Goal: Register for event/course

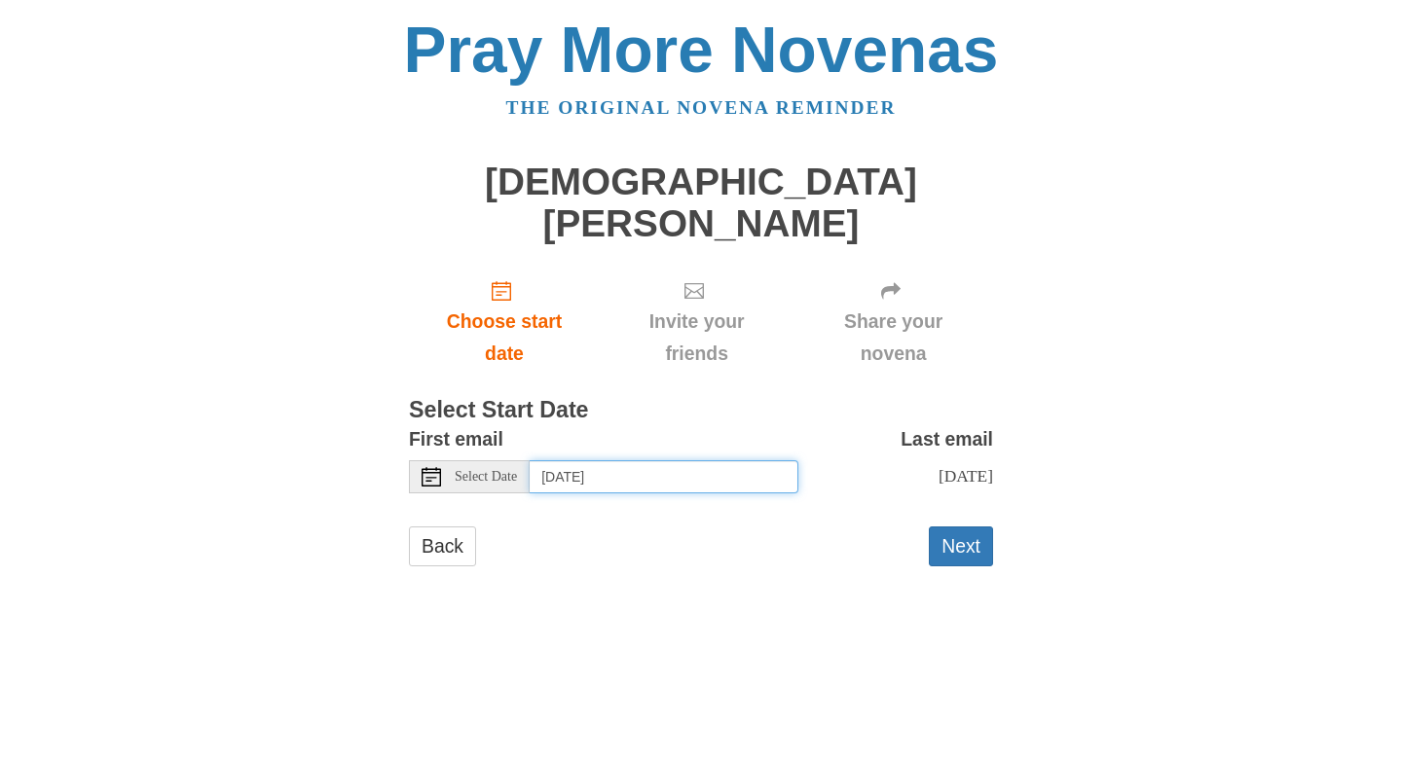
click at [682, 494] on input "Tuesday, October 14th" at bounding box center [664, 476] width 269 height 33
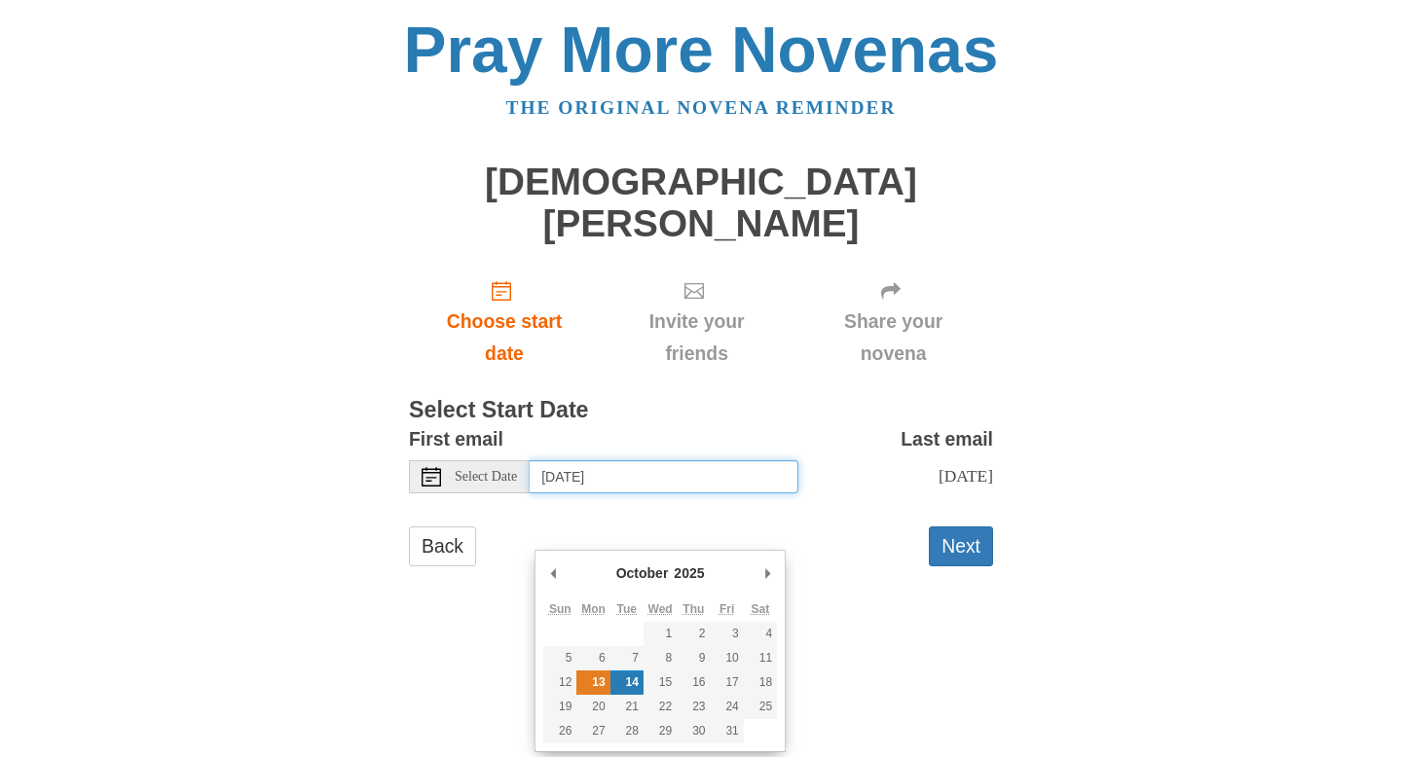
type input "Monday, October 13th"
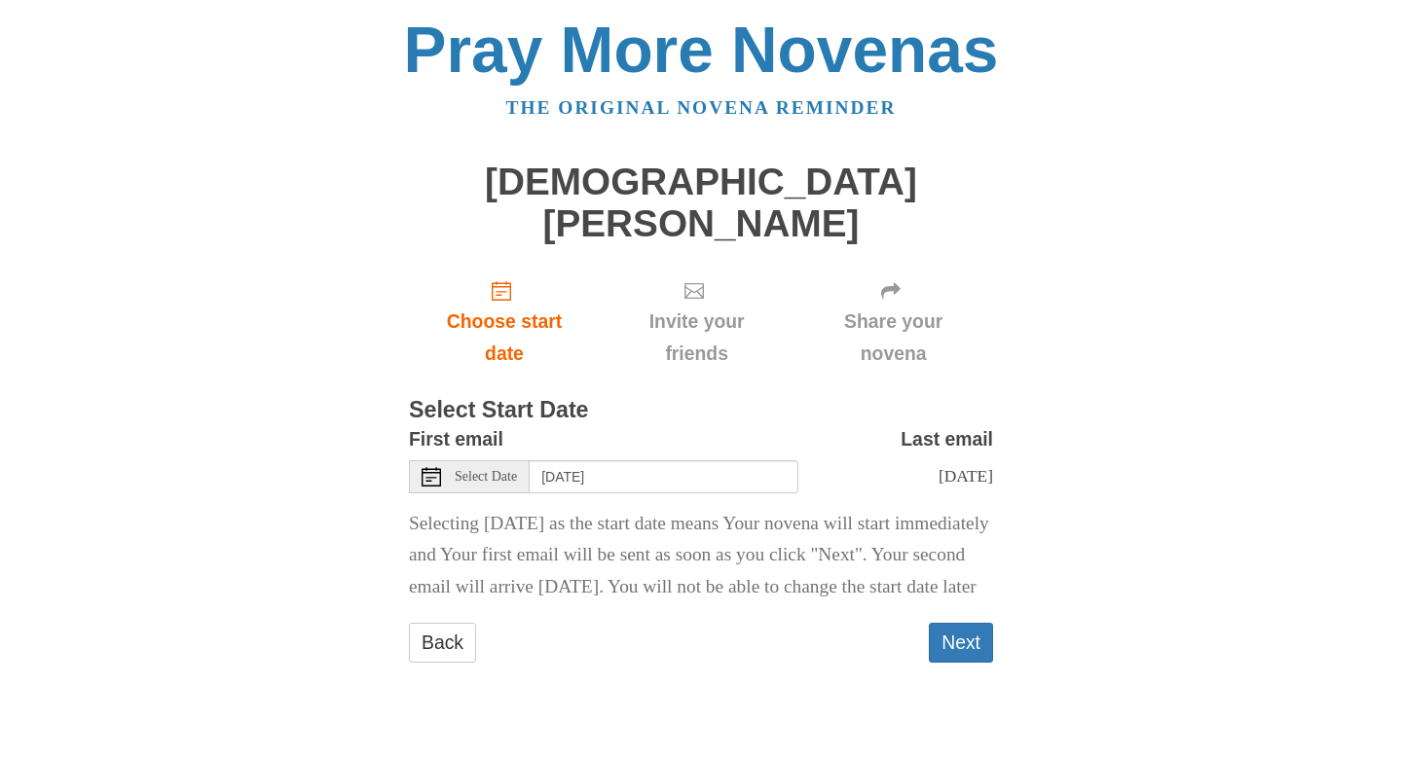
scroll to position [182, 0]
click at [950, 663] on button "Next" at bounding box center [961, 643] width 64 height 40
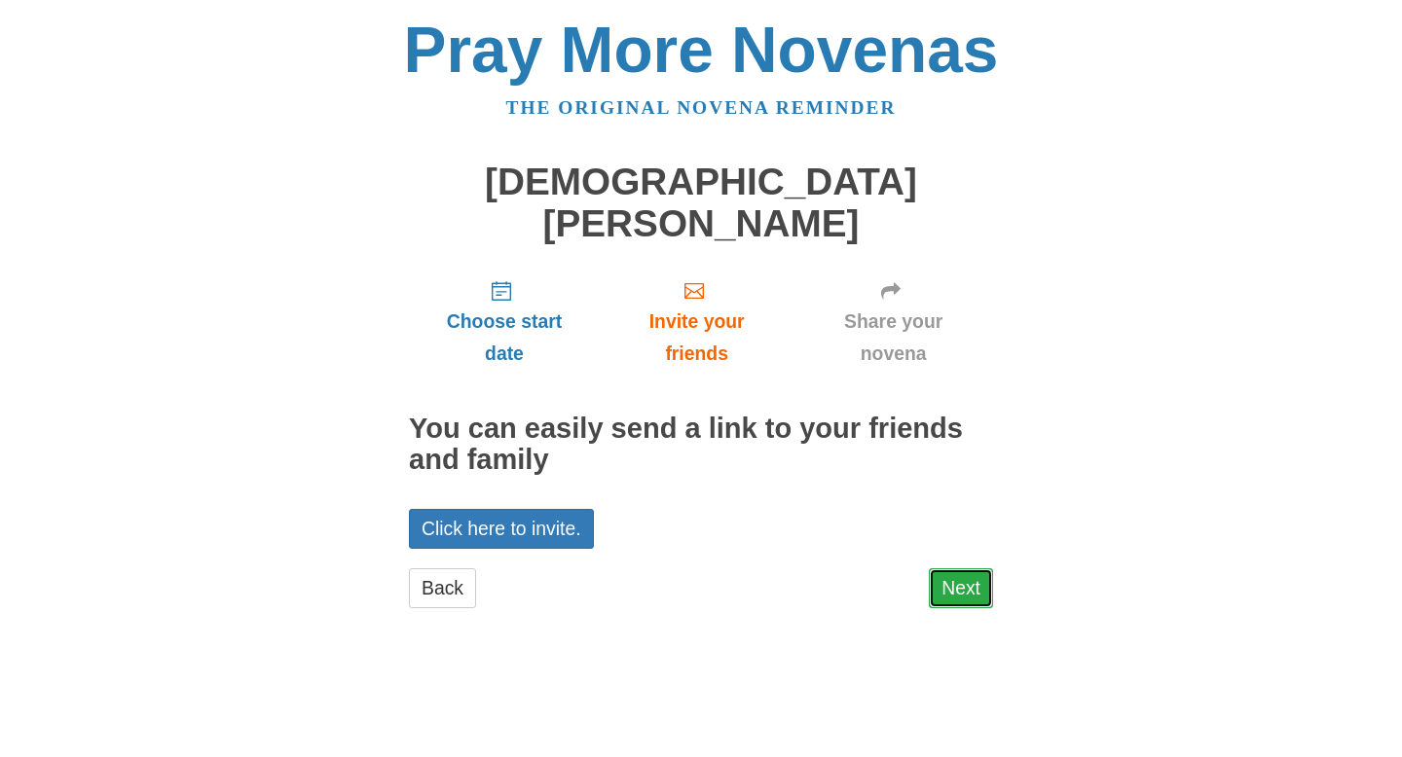
click at [963, 608] on link "Next" at bounding box center [961, 588] width 64 height 40
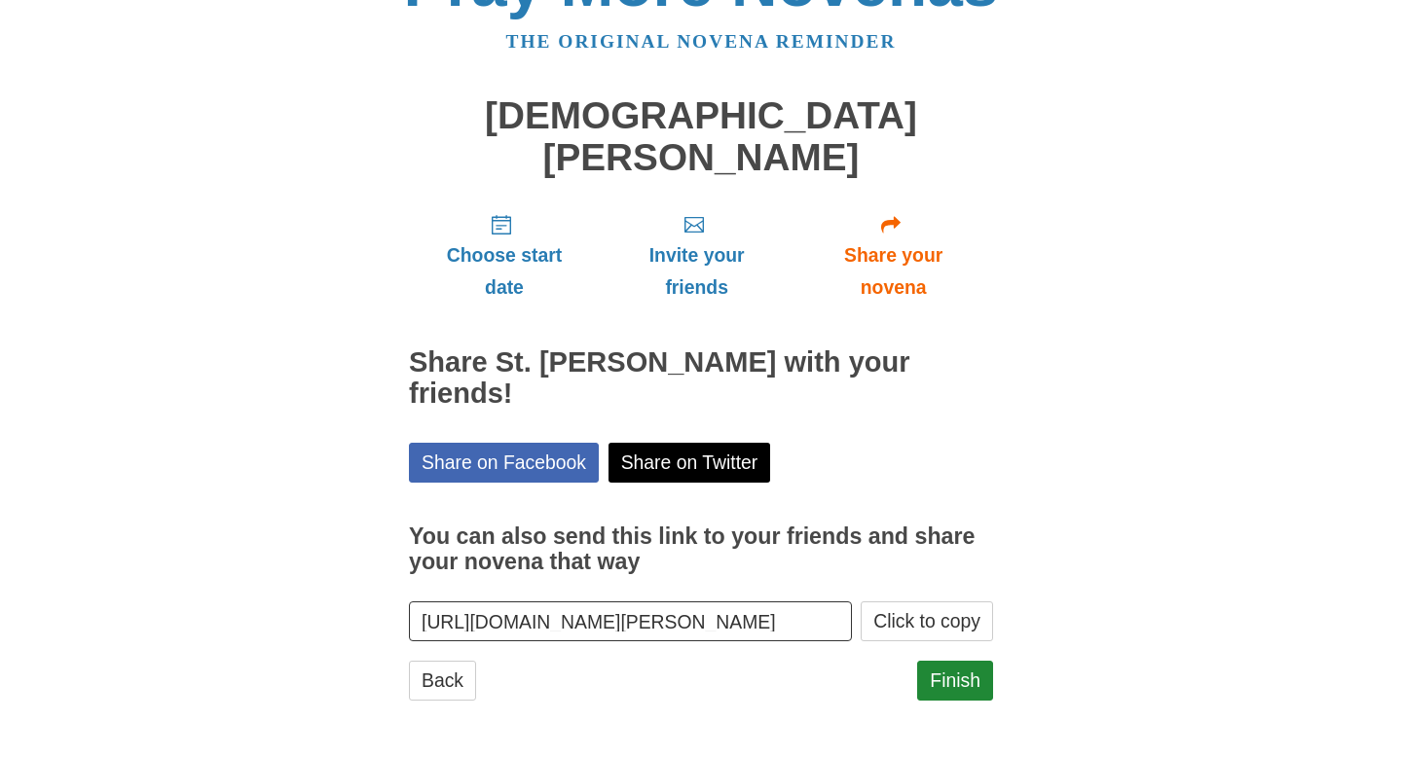
scroll to position [203, 0]
click at [958, 669] on link "Finish" at bounding box center [955, 681] width 76 height 40
